Goal: Navigation & Orientation: Find specific page/section

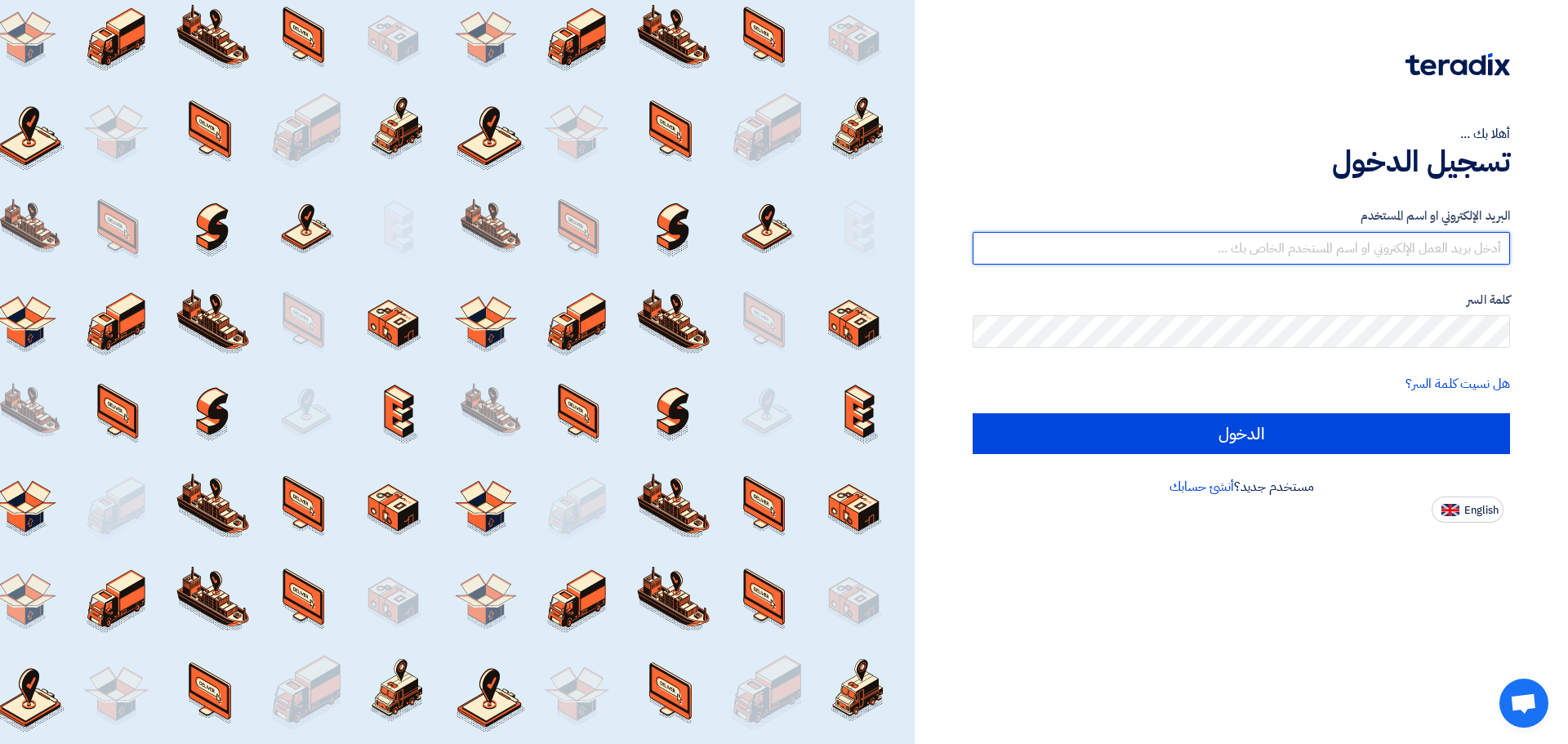
click at [1307, 247] on input "text" at bounding box center [1241, 247] width 537 height 33
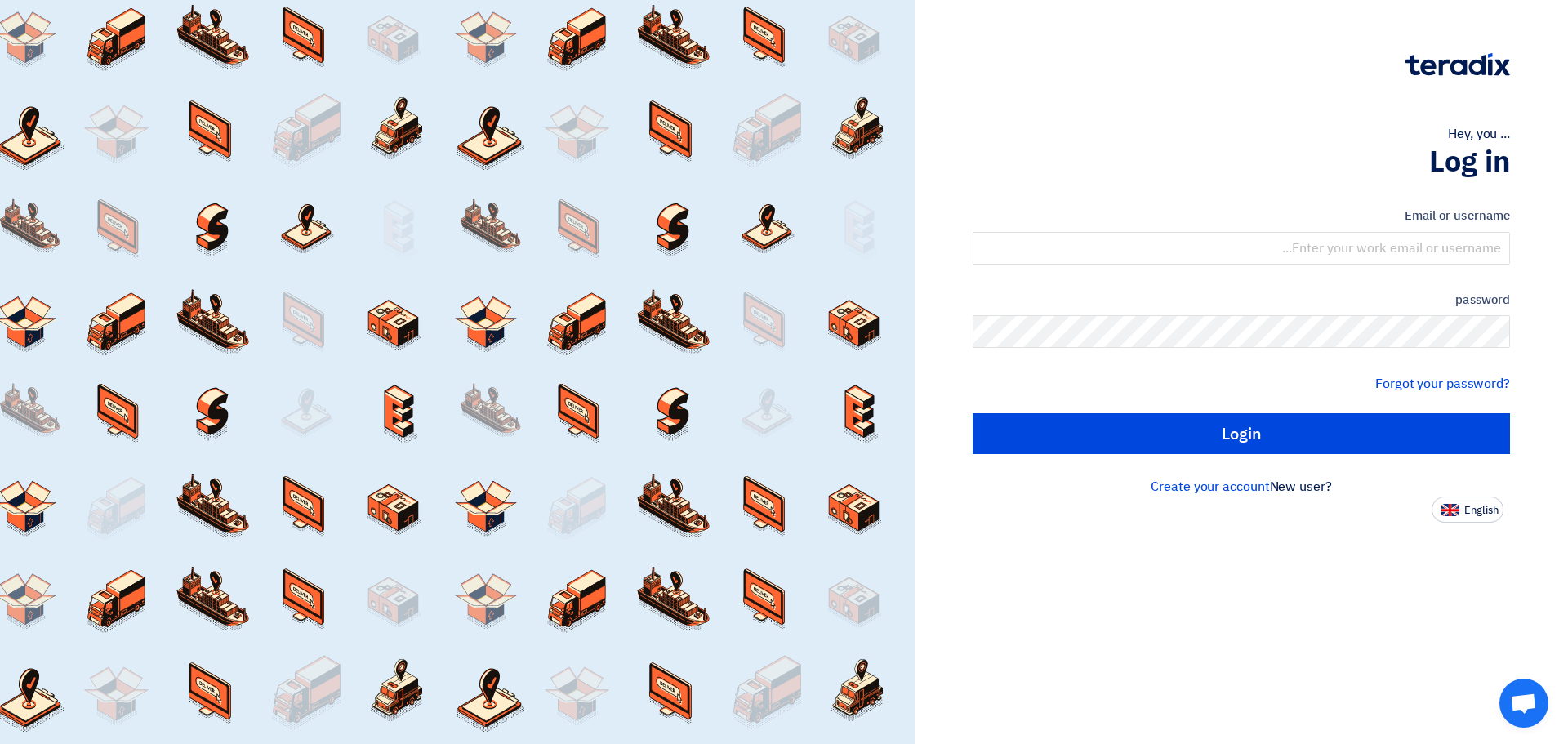
click at [1345, 225] on label "Email or username" at bounding box center [1241, 216] width 537 height 19
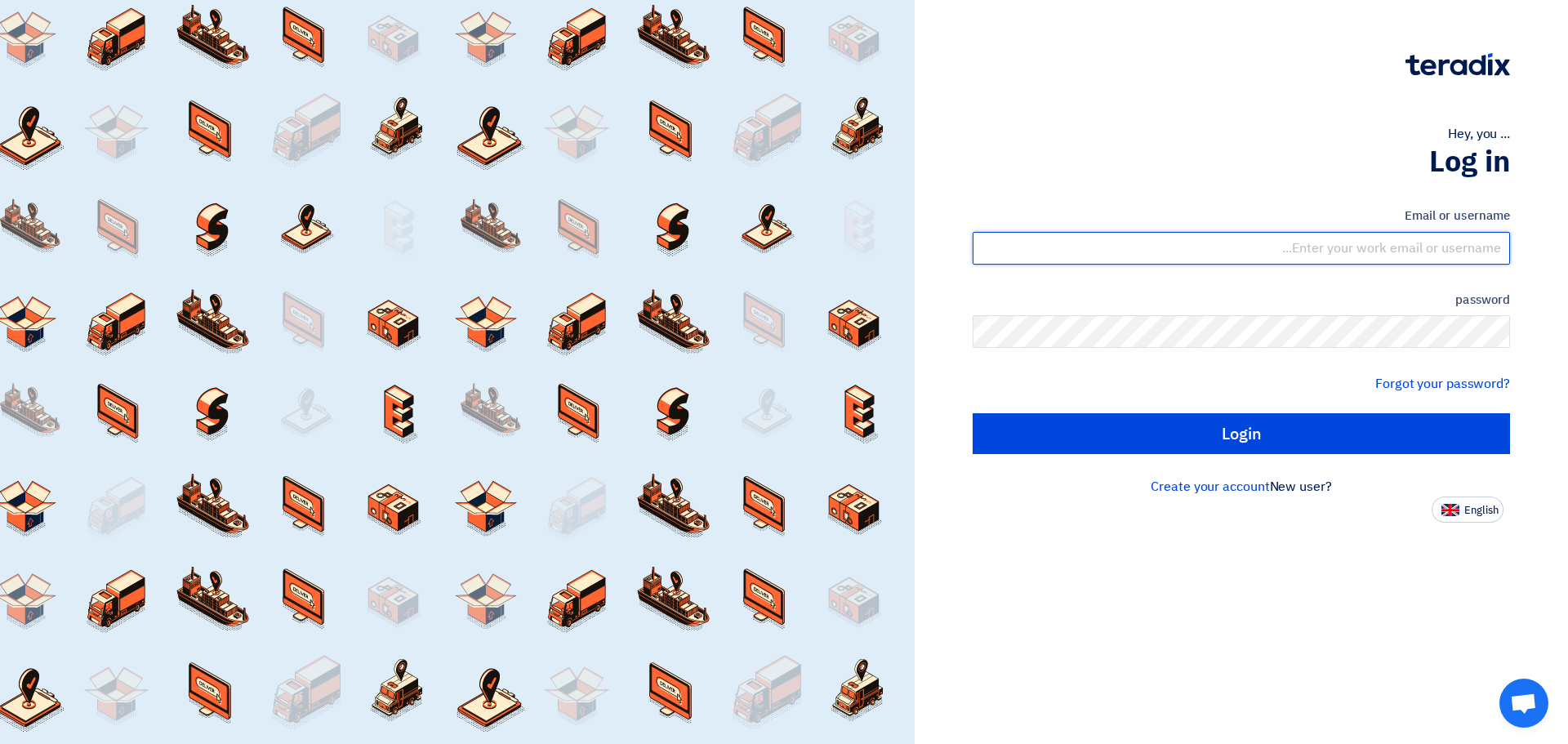
click at [1340, 238] on input "text" at bounding box center [1241, 247] width 537 height 33
type input "[PERSON_NAME][EMAIL_ADDRESS][PERSON_NAME][DOMAIN_NAME]"
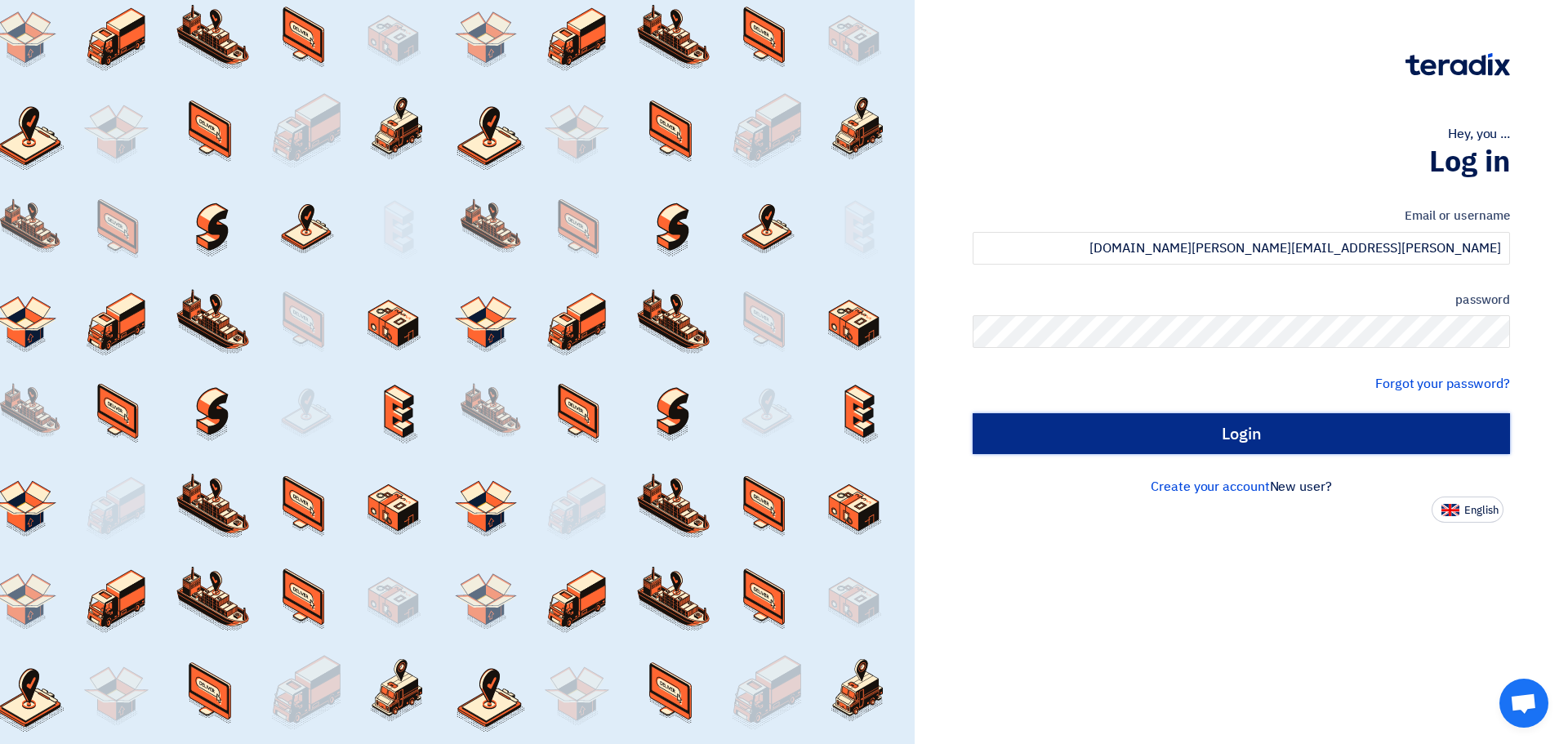
click at [1240, 450] on input "Login" at bounding box center [1241, 434] width 537 height 41
type input "Sign in"
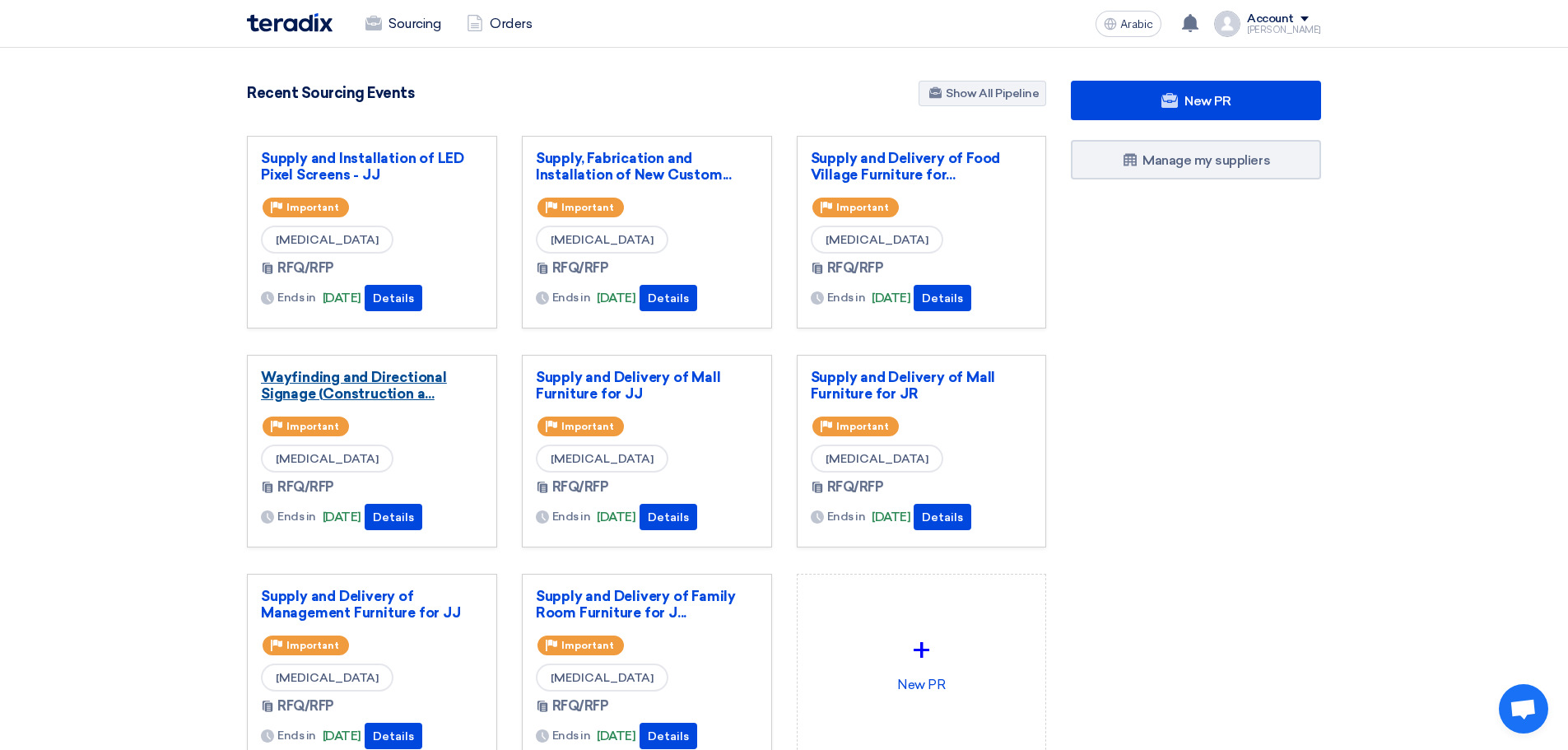
click at [296, 381] on font "Wayfinding and Directional Signage (Construction a..." at bounding box center [354, 385] width 186 height 33
click at [656, 173] on font "Supply, Fabrication and Installation of New Custom..." at bounding box center [633, 166] width 196 height 33
click at [945, 100] on link "Show All Pipeline" at bounding box center [983, 93] width 128 height 25
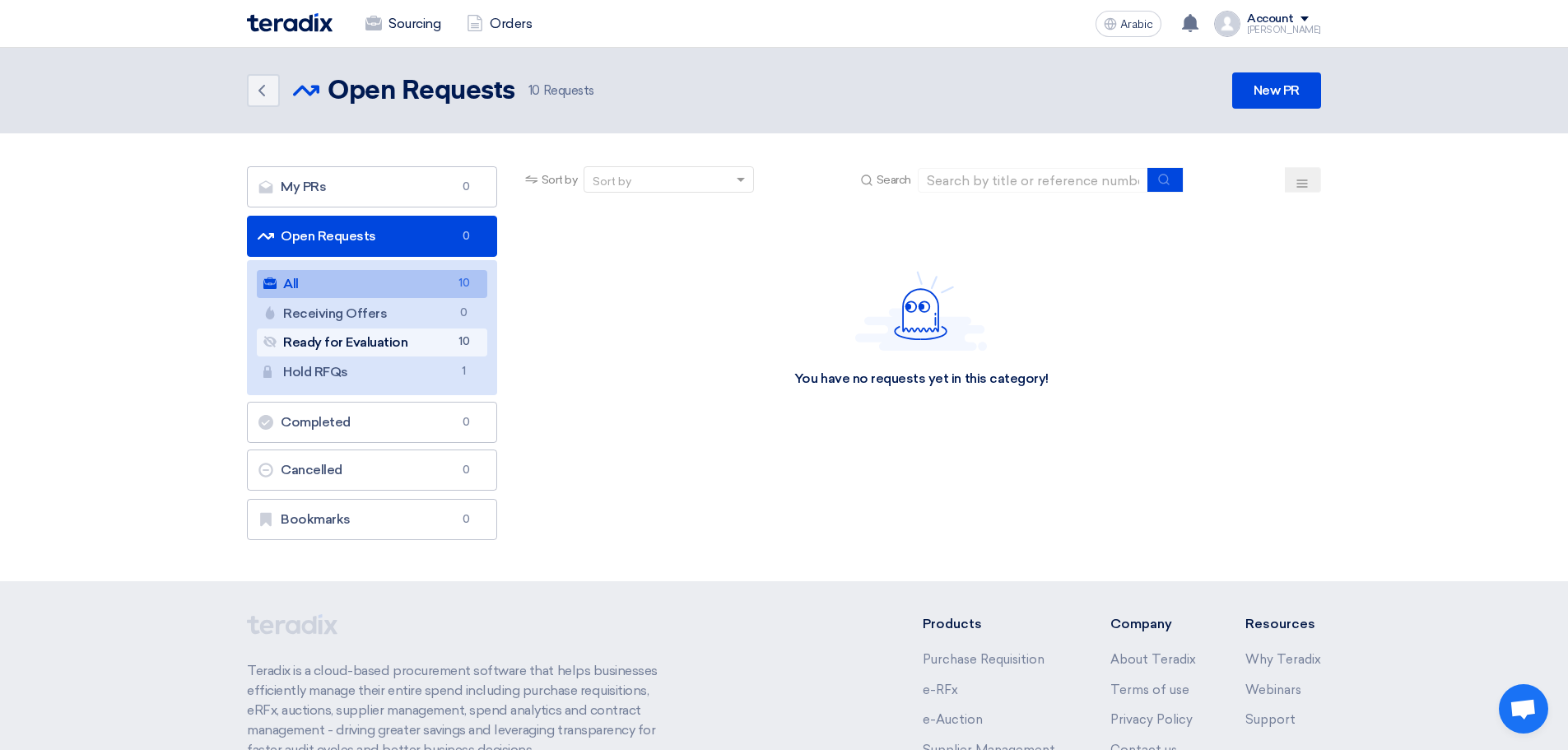
click at [338, 349] on font "Ready for Evaluation" at bounding box center [345, 342] width 124 height 16
